Goal: Task Accomplishment & Management: Manage account settings

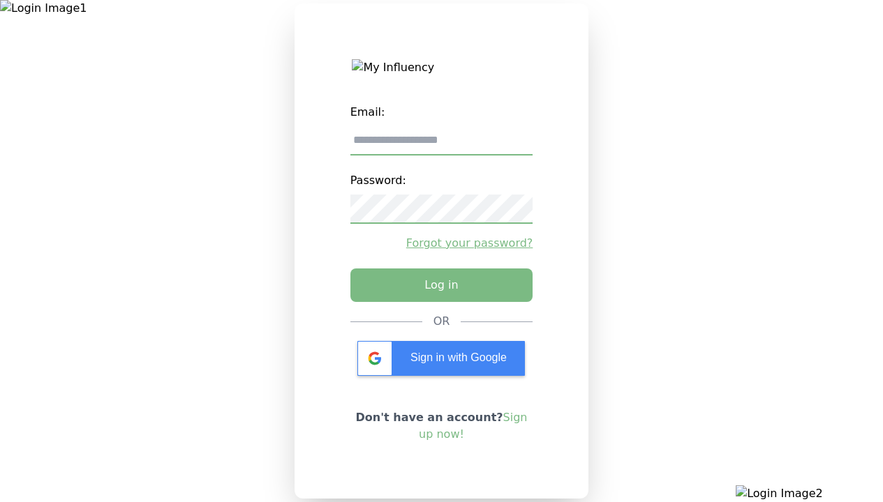
click at [441, 146] on input "email" at bounding box center [441, 140] width 183 height 29
type input "**********"
